Goal: Transaction & Acquisition: Download file/media

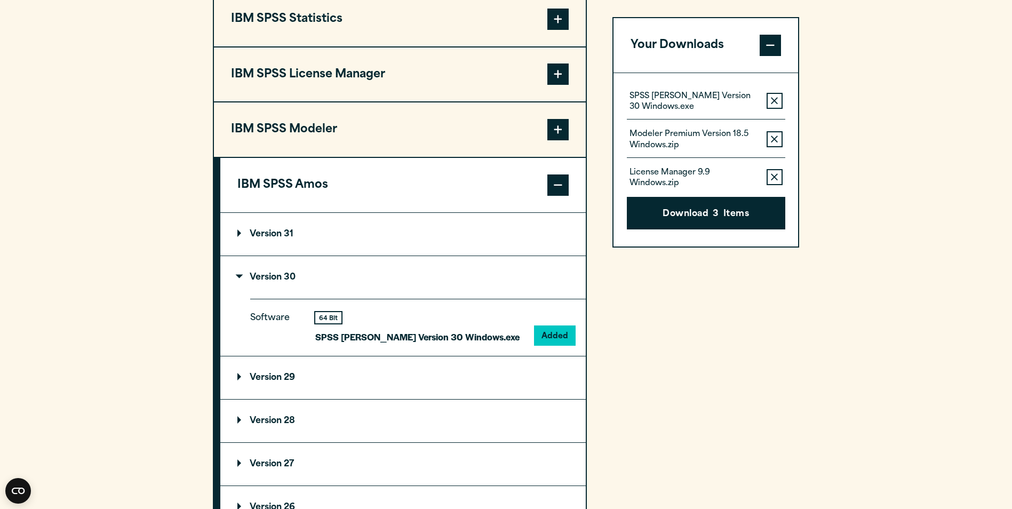
drag, startPoint x: 0, startPoint y: 0, endPoint x: 391, endPoint y: 20, distance: 391.1
click at [385, 17] on button "IBM SPSS Statistics" at bounding box center [400, 19] width 372 height 54
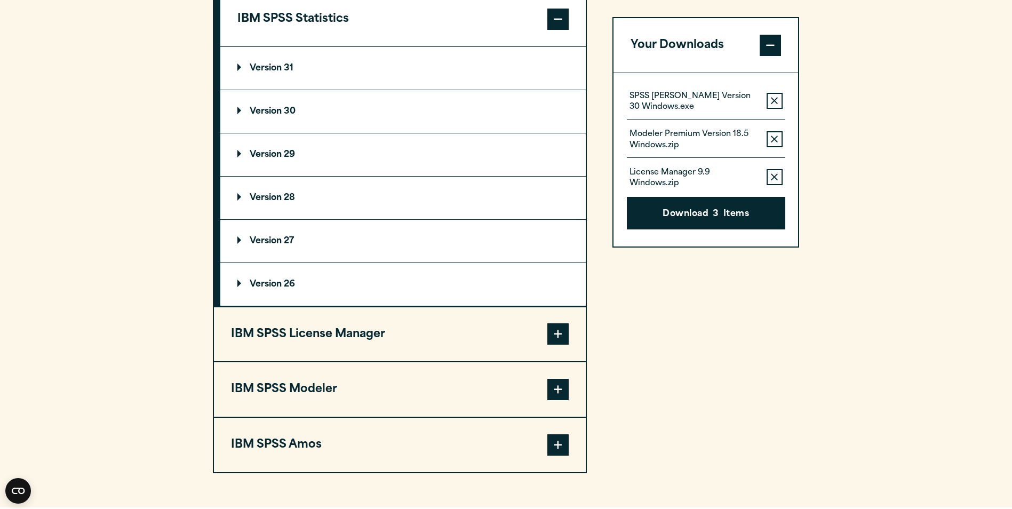
click at [299, 216] on summary "Version 28" at bounding box center [403, 198] width 366 height 43
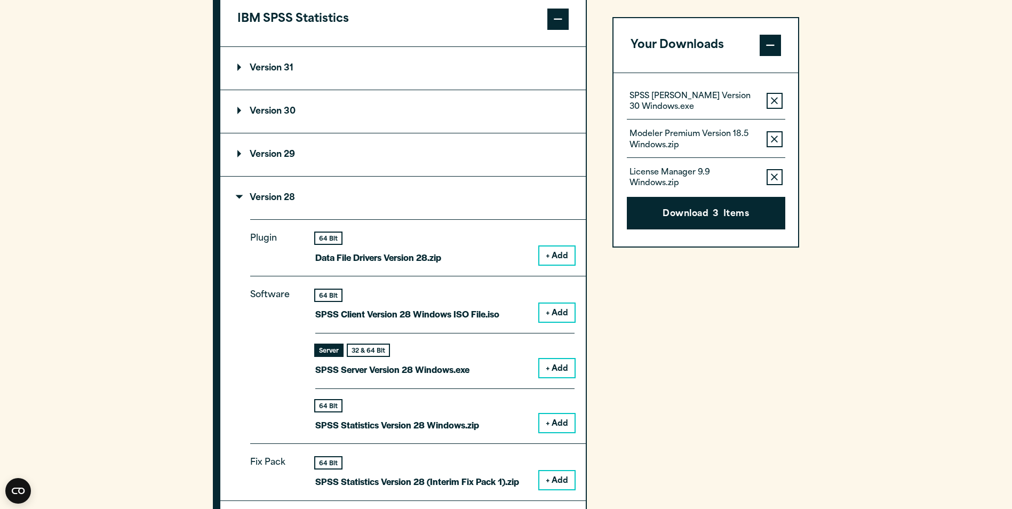
click at [557, 316] on button "+ Add" at bounding box center [556, 313] width 35 height 18
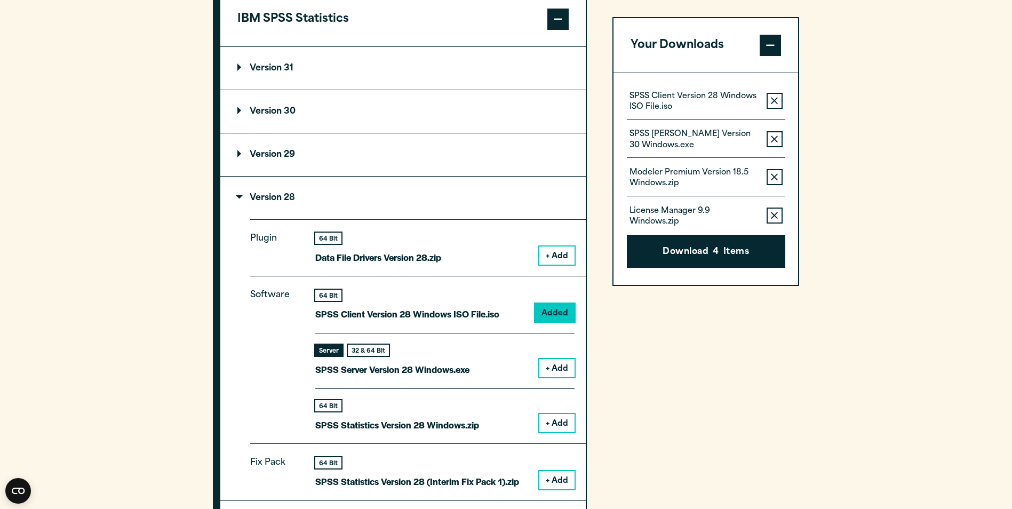
click at [775, 139] on icon "button" at bounding box center [774, 139] width 7 height 7
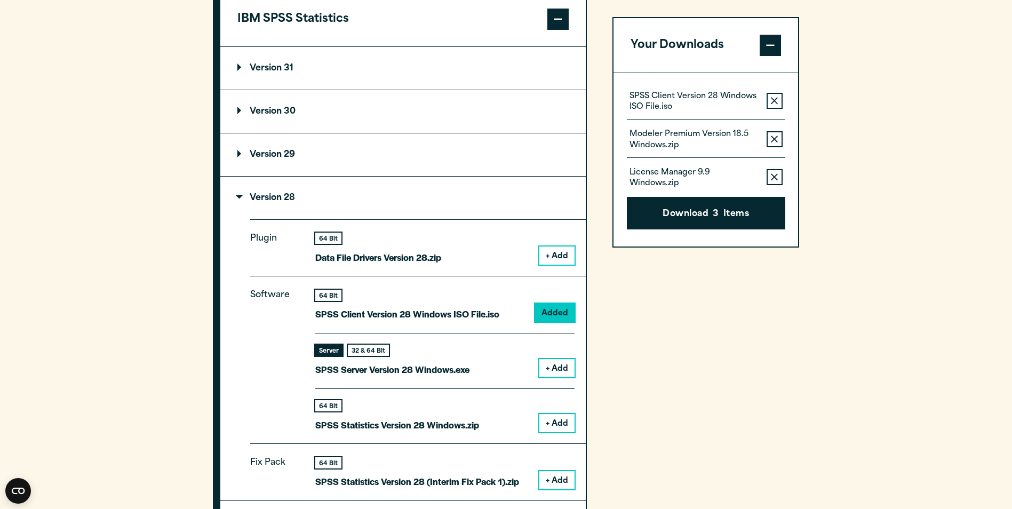
click at [775, 140] on icon "button" at bounding box center [774, 139] width 7 height 7
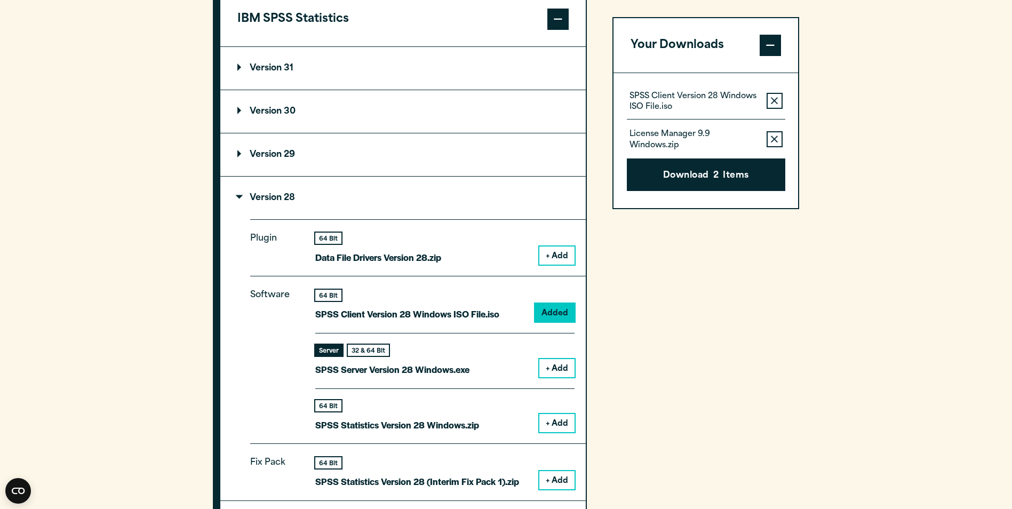
click at [775, 140] on icon "button" at bounding box center [774, 139] width 7 height 7
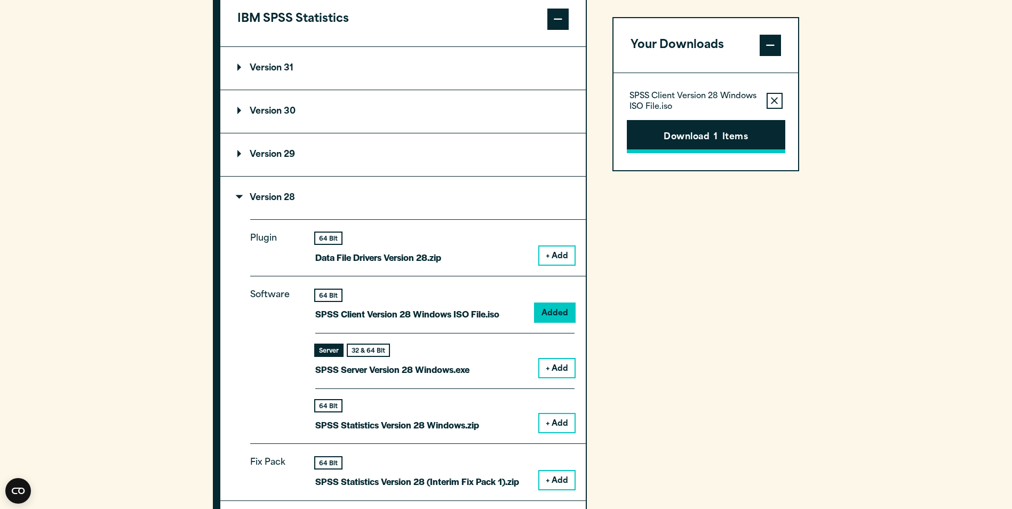
click at [751, 145] on button "Download 1 Items" at bounding box center [706, 136] width 158 height 33
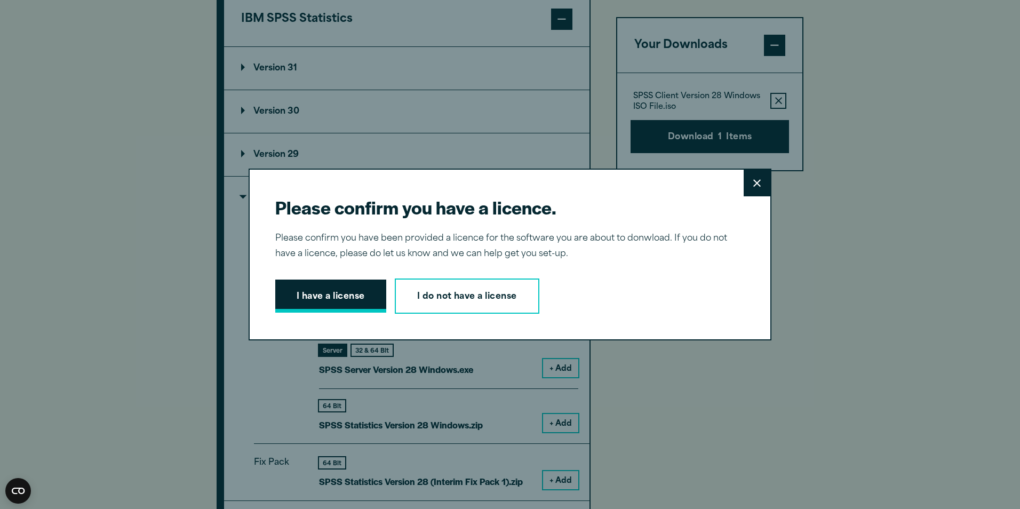
click at [368, 297] on button "I have a license" at bounding box center [330, 296] width 111 height 33
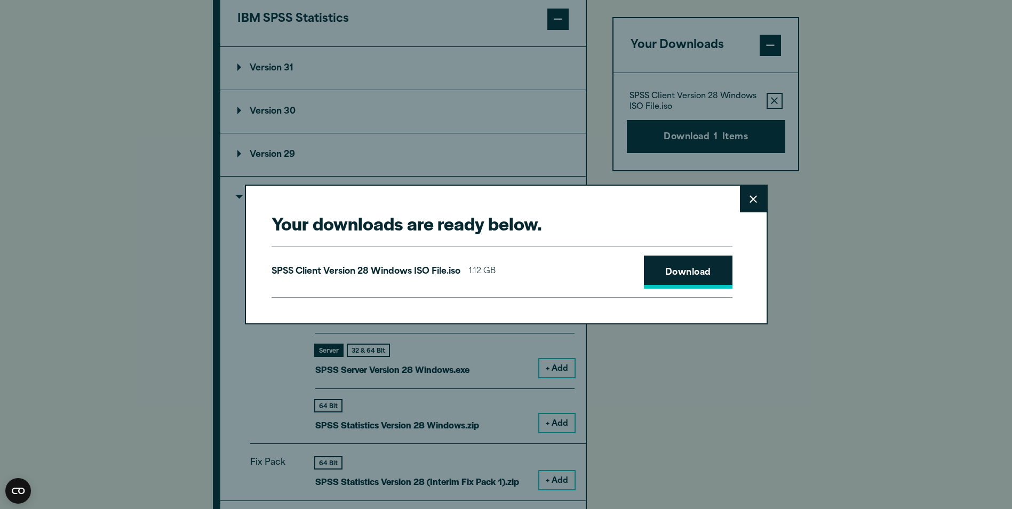
click at [694, 272] on link "Download" at bounding box center [688, 272] width 89 height 33
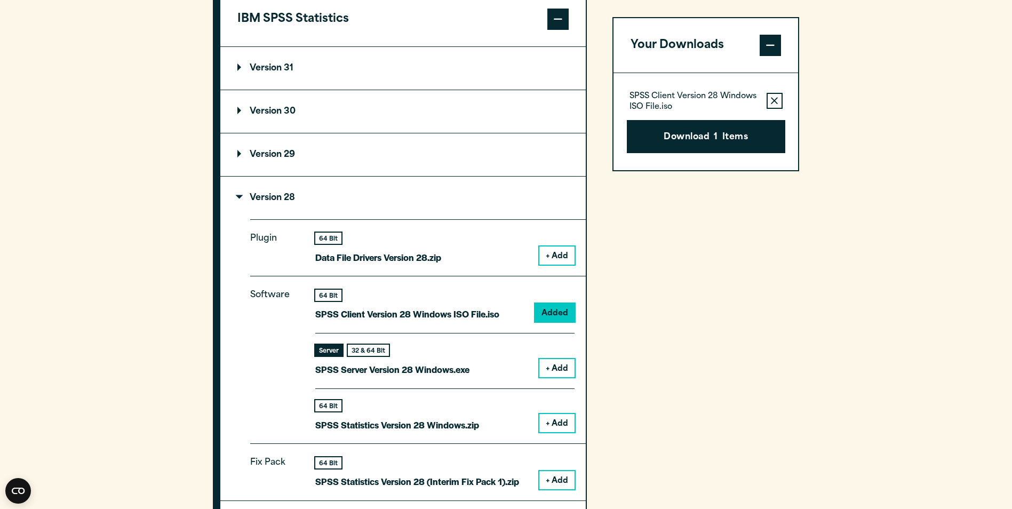
click at [859, 303] on div "Your downloads are ready below. Close SPSS Client Version 28 Windows ISO File.i…" at bounding box center [506, 254] width 1012 height 509
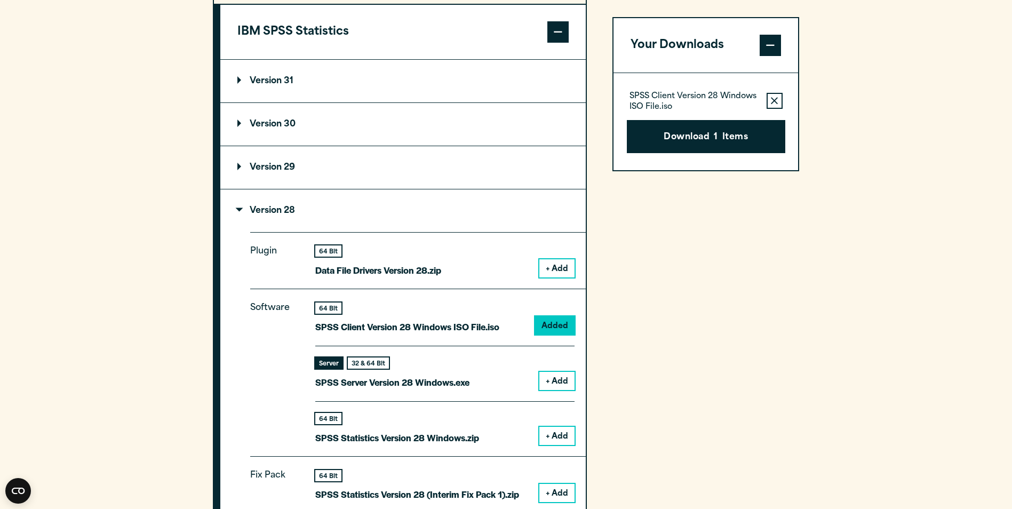
scroll to position [929, 0]
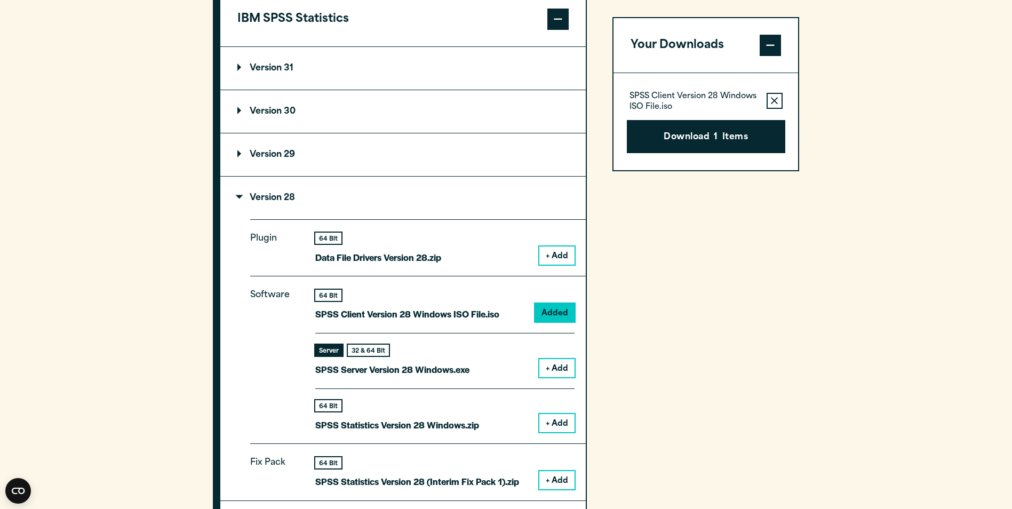
click at [568, 416] on button "+ Add" at bounding box center [556, 423] width 35 height 18
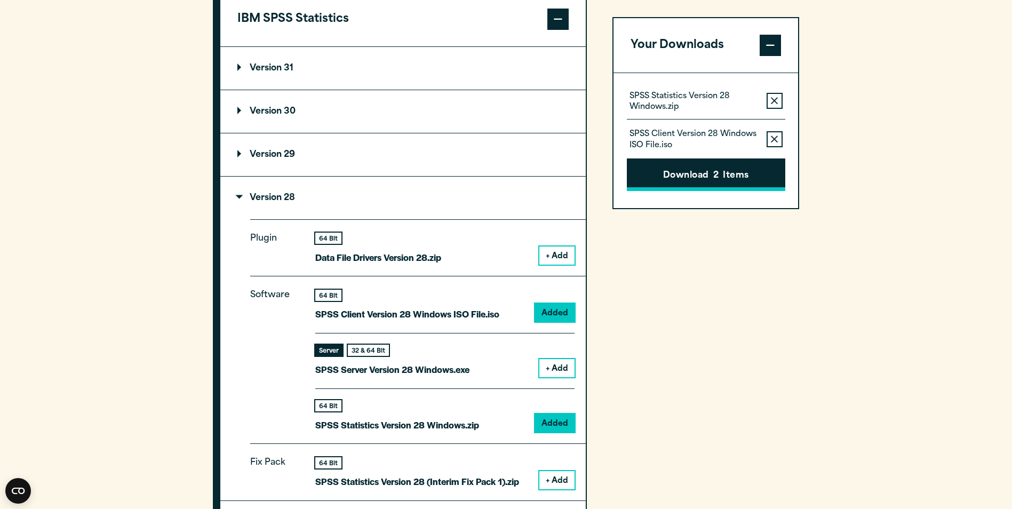
click at [773, 138] on icon "button" at bounding box center [774, 139] width 7 height 7
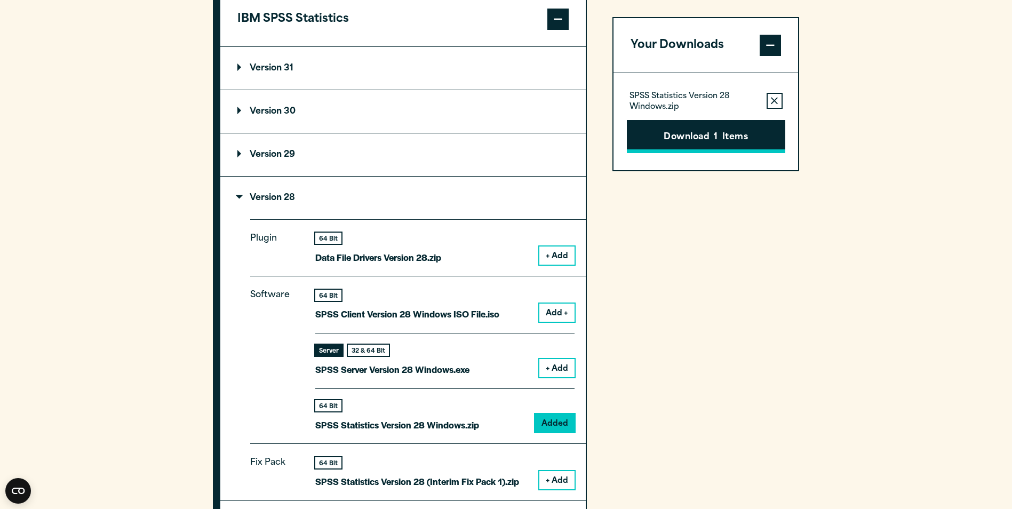
click at [743, 141] on button "Download 1 Items" at bounding box center [706, 136] width 158 height 33
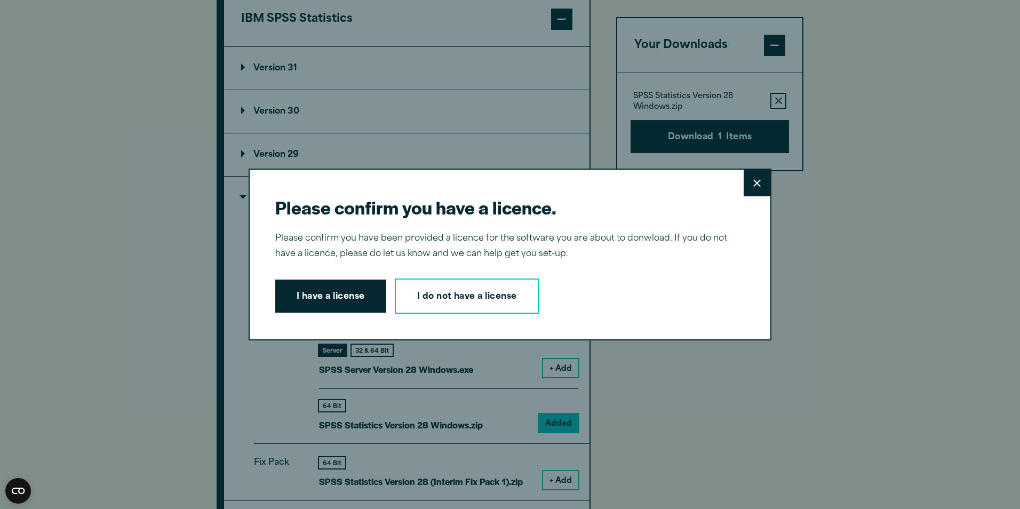
drag, startPoint x: 375, startPoint y: 298, endPoint x: 382, endPoint y: 296, distance: 7.8
click at [377, 298] on button "I have a license" at bounding box center [330, 296] width 111 height 33
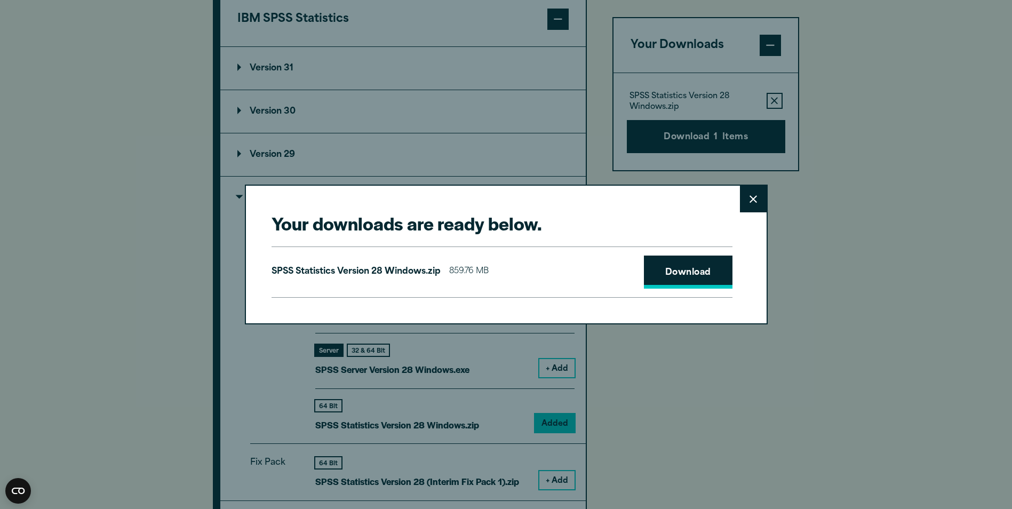
click at [671, 275] on link "Download" at bounding box center [688, 272] width 89 height 33
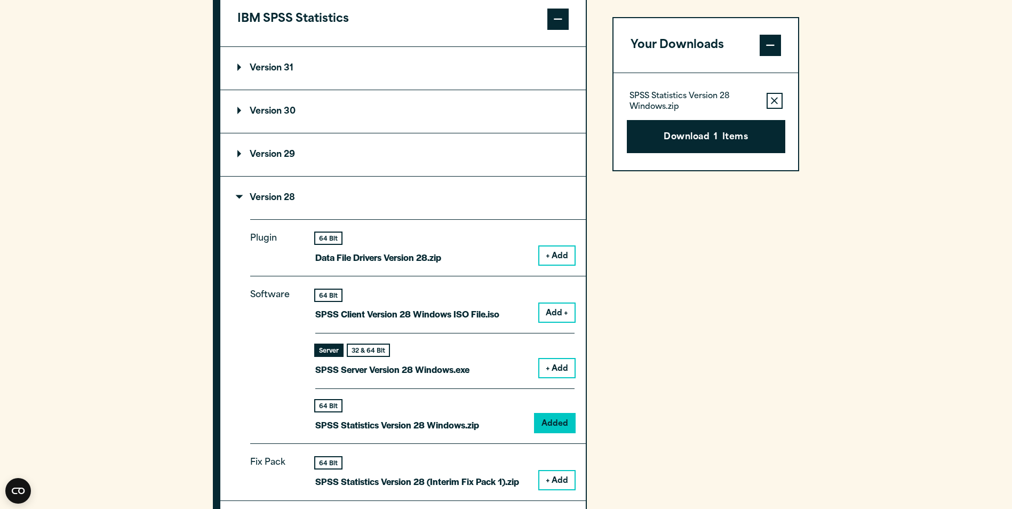
drag, startPoint x: 710, startPoint y: 391, endPoint x: 708, endPoint y: 383, distance: 8.2
click at [710, 389] on div "Your downloads are ready below. Close SPSS Statistics Version 28 Windows.zip 85…" at bounding box center [506, 254] width 1012 height 509
click at [412, 155] on summary "Version 29" at bounding box center [403, 154] width 366 height 43
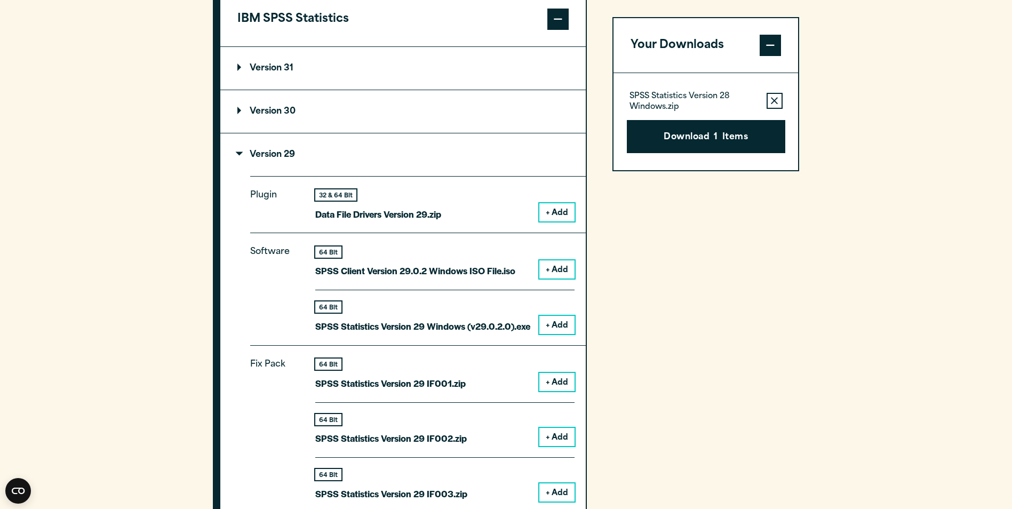
click at [441, 133] on summary "Version 29" at bounding box center [403, 154] width 366 height 43
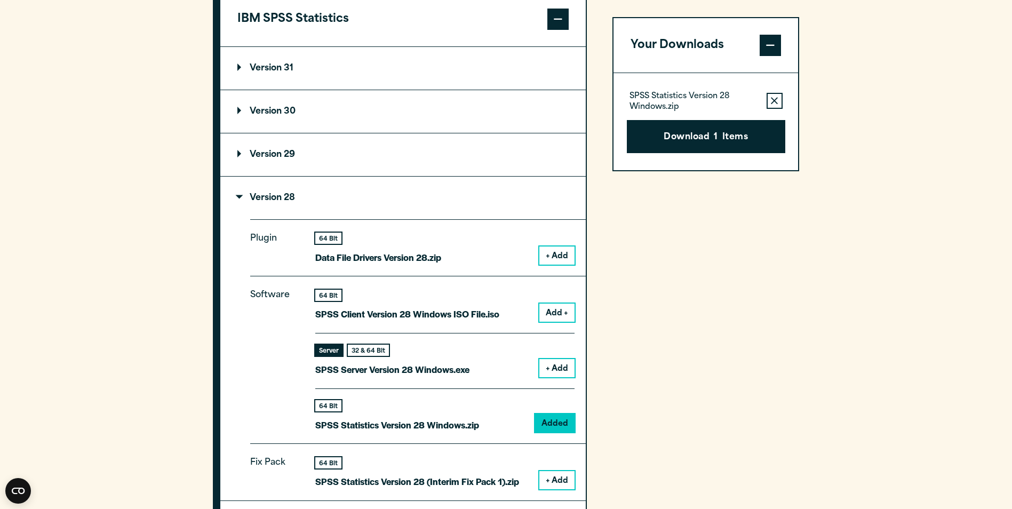
drag, startPoint x: 429, startPoint y: 90, endPoint x: 428, endPoint y: 103, distance: 13.4
click at [428, 91] on summary "Version 30" at bounding box center [403, 111] width 366 height 43
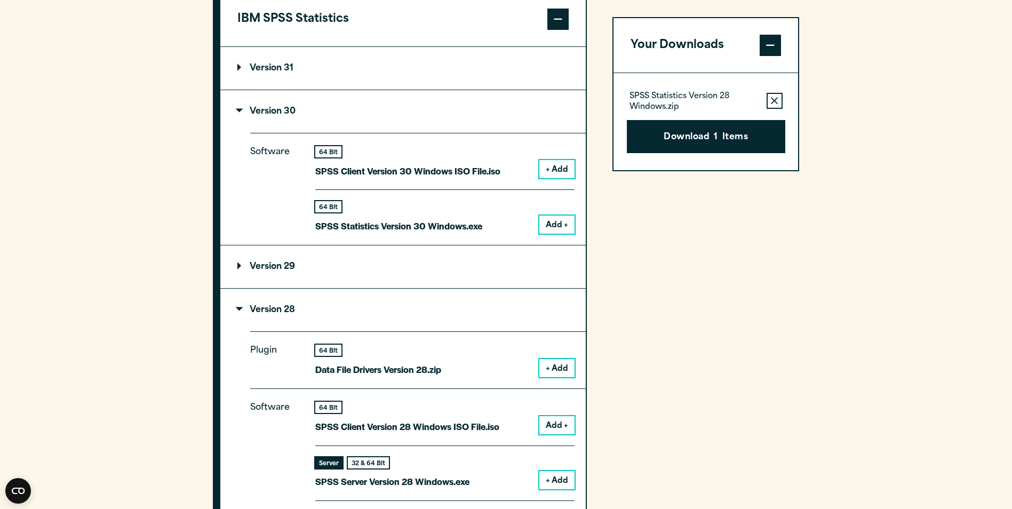
click at [420, 259] on summary "Version 29" at bounding box center [403, 266] width 366 height 43
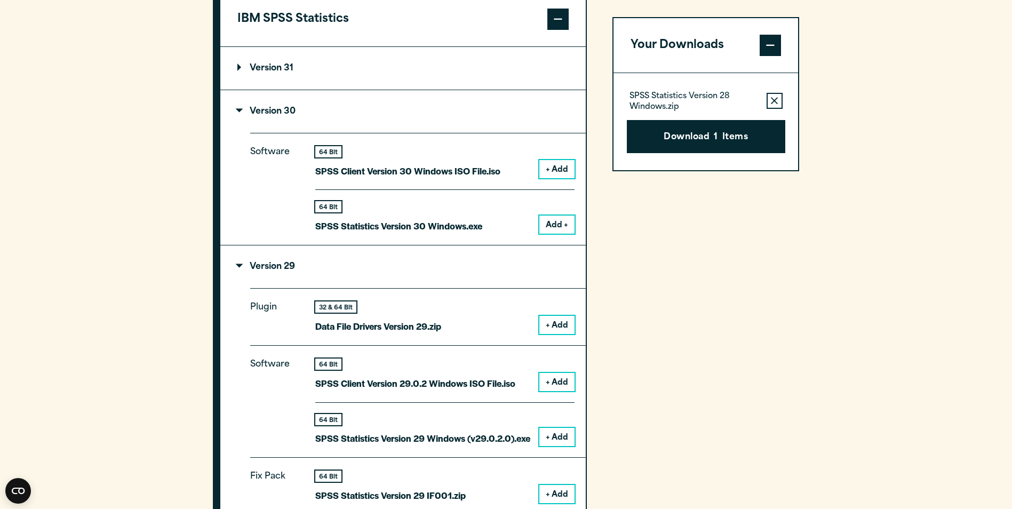
click at [560, 331] on button "+ Add" at bounding box center [556, 325] width 35 height 18
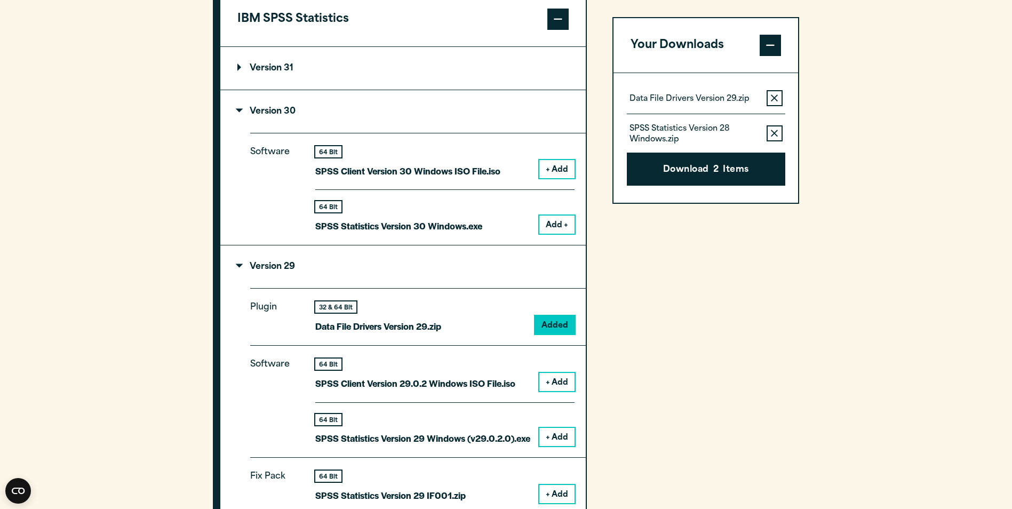
click at [771, 132] on icon "button" at bounding box center [774, 133] width 7 height 7
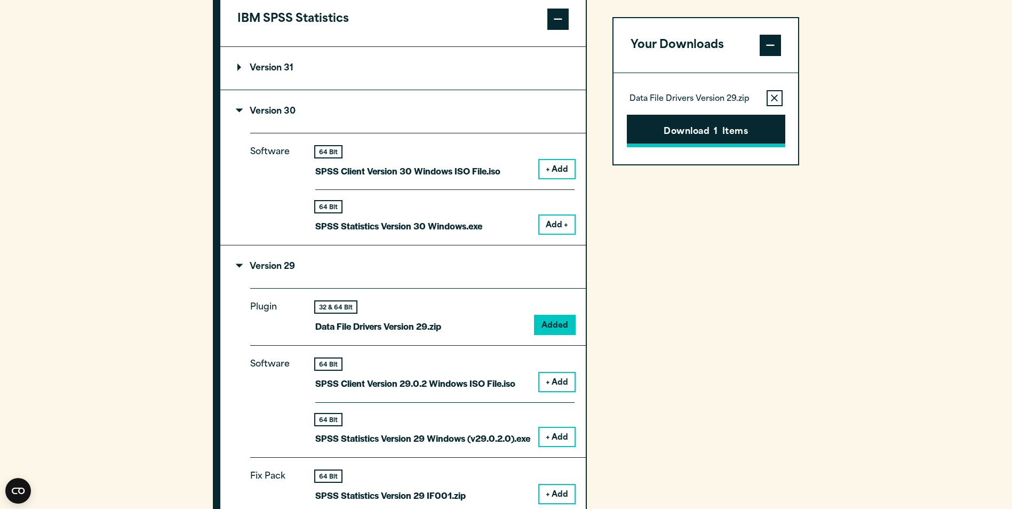
click at [742, 140] on button "Download 1 Items" at bounding box center [706, 131] width 158 height 33
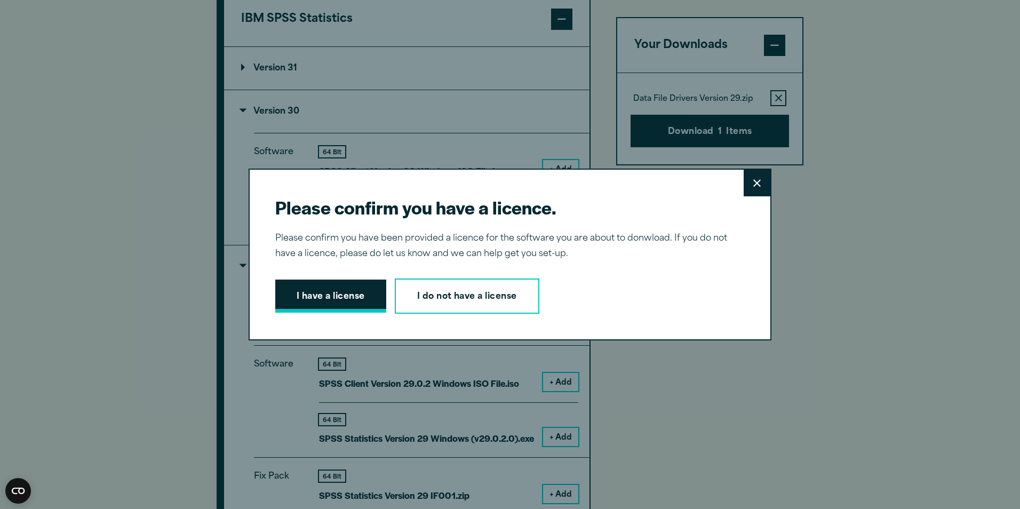
click at [370, 286] on button "I have a license" at bounding box center [330, 296] width 111 height 33
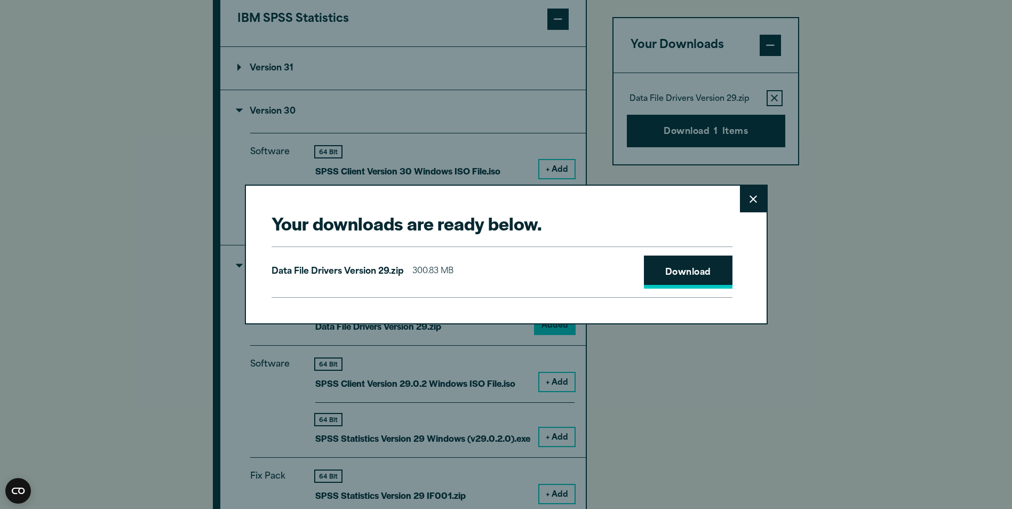
click at [718, 278] on link "Download" at bounding box center [688, 272] width 89 height 33
click at [750, 200] on icon at bounding box center [753, 199] width 7 height 8
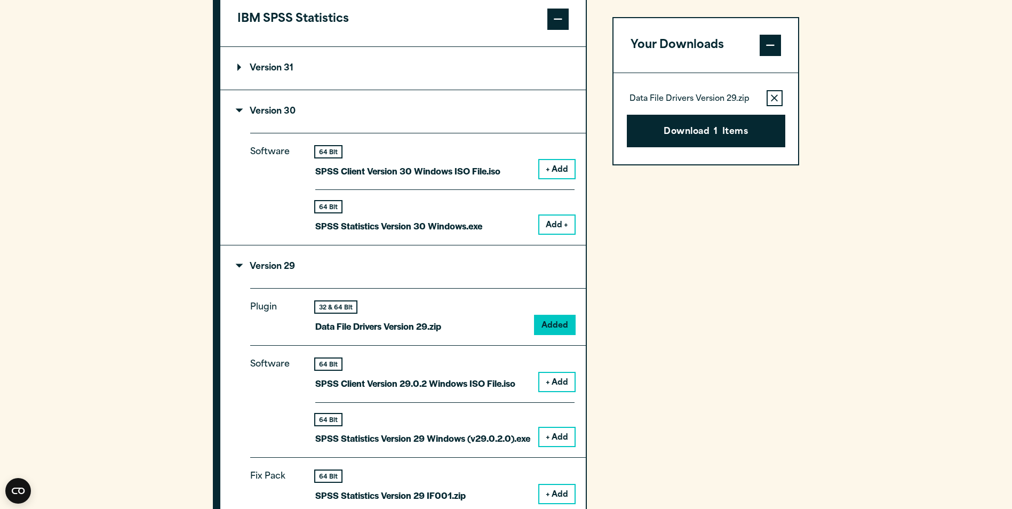
drag, startPoint x: 942, startPoint y: 303, endPoint x: 931, endPoint y: 304, distance: 11.2
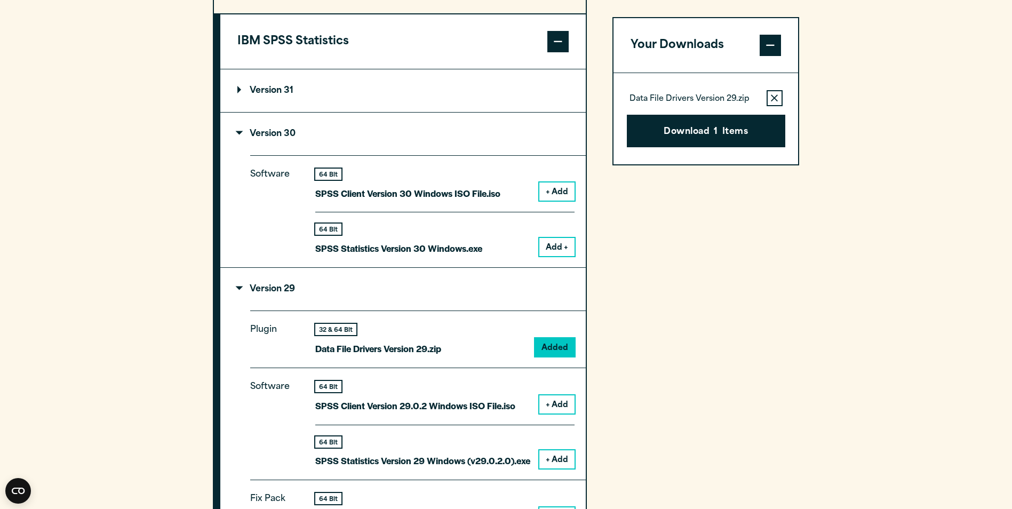
scroll to position [769, 0]
